Goal: Find specific page/section: Find specific page/section

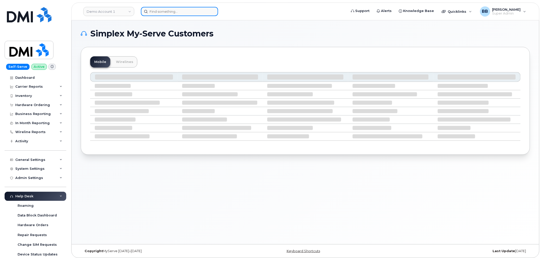
click at [164, 11] on input at bounding box center [179, 11] width 77 height 9
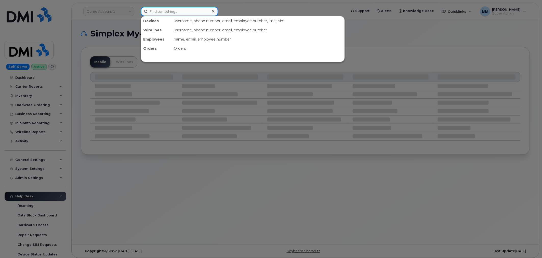
paste input "[PERSON_NAME]"
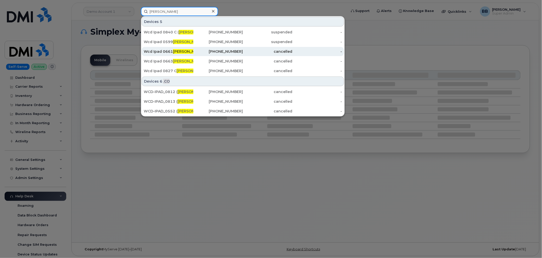
scroll to position [3, 0]
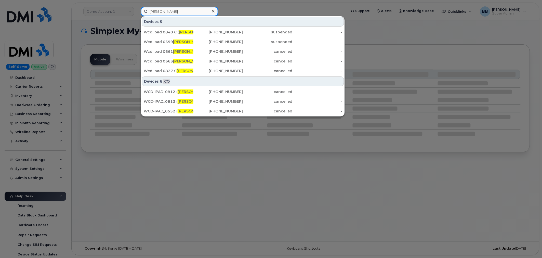
type input "[PERSON_NAME]"
click at [122, 41] on div at bounding box center [271, 129] width 542 height 258
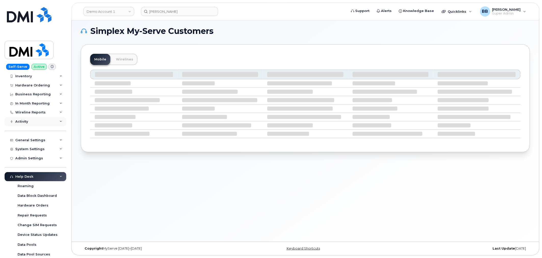
scroll to position [57, 0]
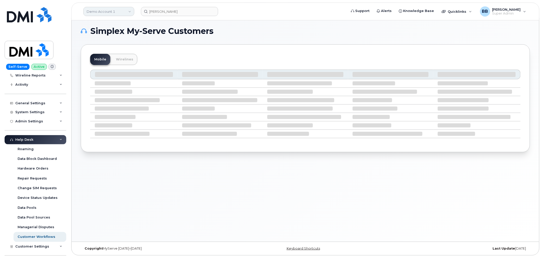
click at [106, 11] on link "Demo Account 1" at bounding box center [108, 11] width 51 height 9
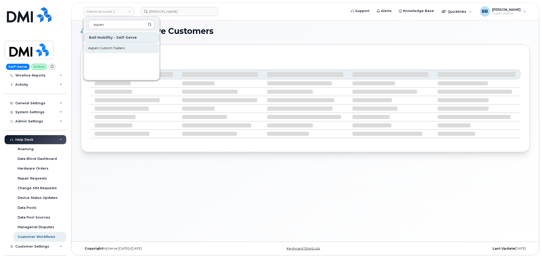
type input "aspen"
click at [106, 50] on span "Aspen Custom Trailers" at bounding box center [106, 48] width 36 height 5
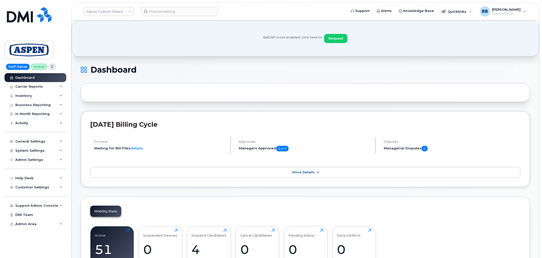
click at [298, 174] on span "More Details" at bounding box center [304, 172] width 22 height 4
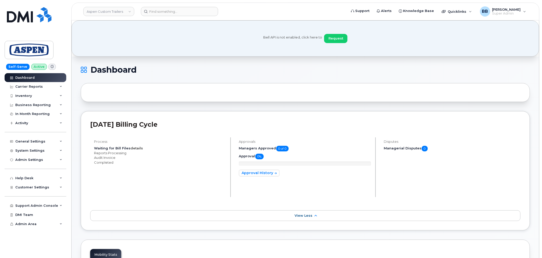
click at [131, 148] on link "details" at bounding box center [137, 148] width 12 height 4
click at [123, 153] on li "Reports Processing" at bounding box center [160, 153] width 132 height 5
click at [132, 149] on link "details" at bounding box center [137, 148] width 12 height 4
click at [259, 174] on link "Approval History" at bounding box center [259, 173] width 41 height 7
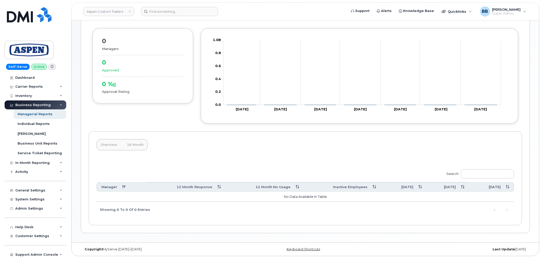
scroll to position [90, 0]
click at [27, 125] on div "Individual Reports" at bounding box center [34, 124] width 32 height 5
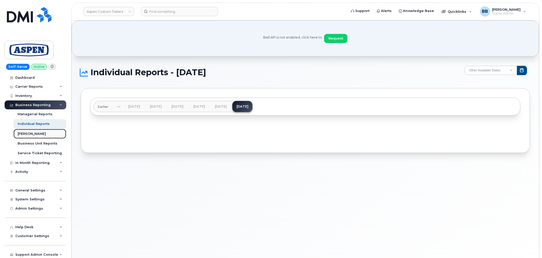
click at [29, 134] on div "[PERSON_NAME]" at bounding box center [32, 134] width 28 height 5
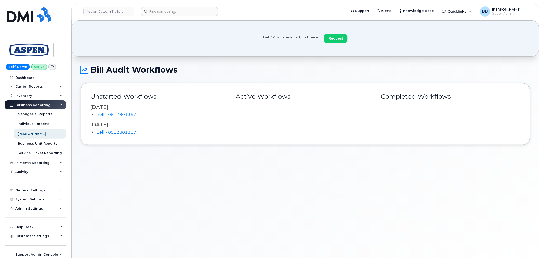
click at [57, 103] on div "Business Reporting" at bounding box center [36, 104] width 62 height 9
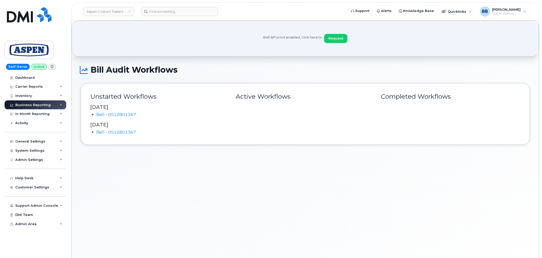
scroll to position [28, 0]
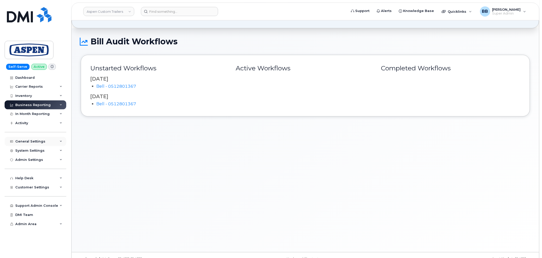
click at [35, 141] on div "General Settings" at bounding box center [30, 141] width 30 height 4
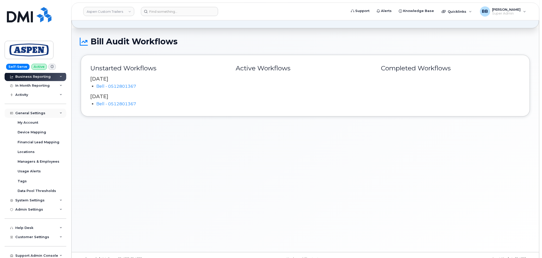
click at [59, 111] on div "General Settings" at bounding box center [36, 113] width 62 height 9
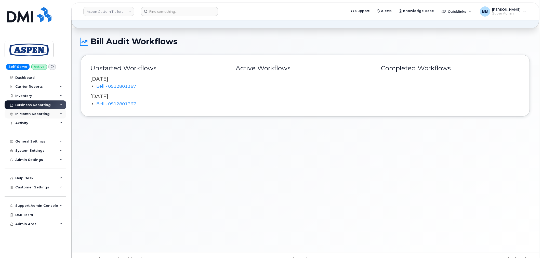
scroll to position [0, 0]
click at [45, 149] on div "System Settings" at bounding box center [36, 150] width 62 height 9
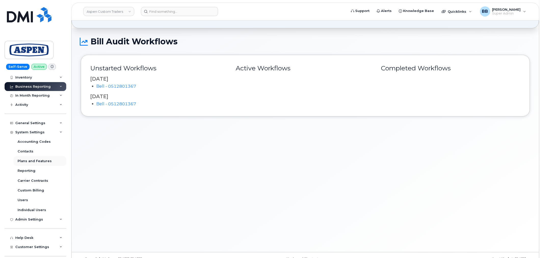
scroll to position [28, 0]
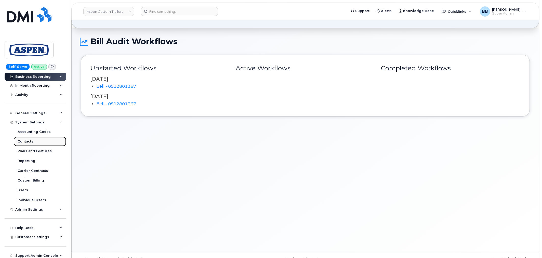
click at [22, 139] on div "Contacts" at bounding box center [26, 141] width 16 height 5
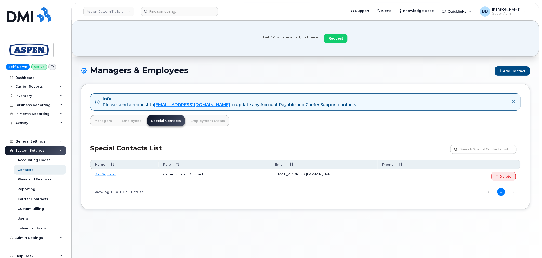
scroll to position [28, 0]
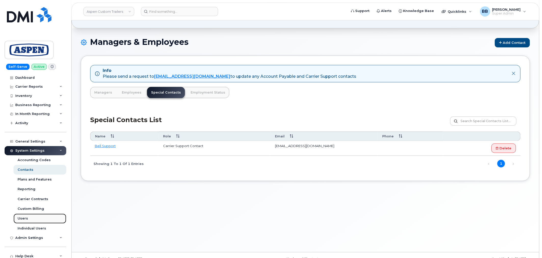
click at [21, 221] on link "Users" at bounding box center [40, 219] width 53 height 10
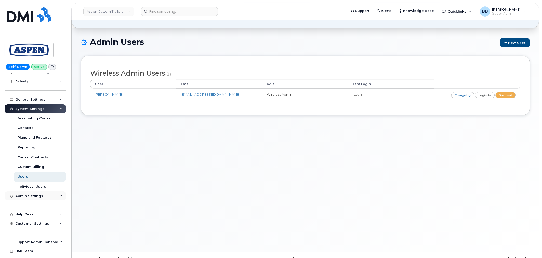
scroll to position [48, 0]
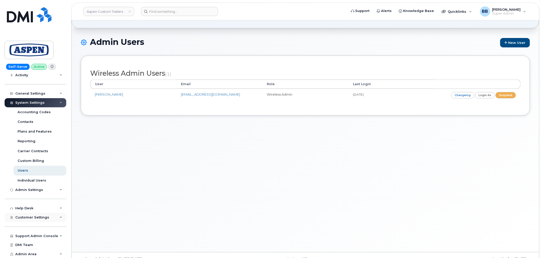
click at [31, 215] on span "Customer Settings" at bounding box center [32, 217] width 34 height 4
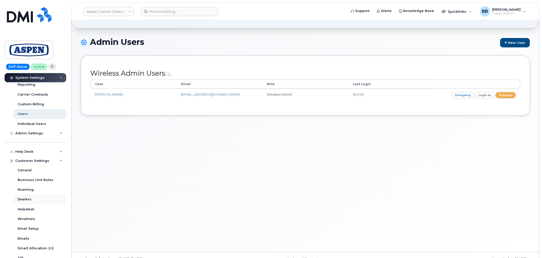
scroll to position [105, 0]
click at [19, 171] on div "General" at bounding box center [25, 170] width 14 height 5
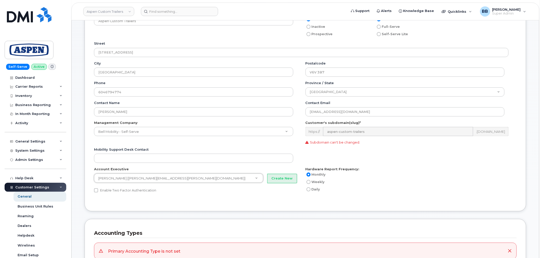
scroll to position [113, 0]
